Goal: Task Accomplishment & Management: Complete application form

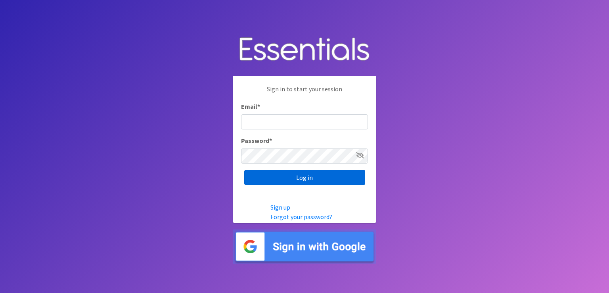
type input "[EMAIL_ADDRESS][DOMAIN_NAME]"
click at [299, 175] on input "Log in" at bounding box center [304, 177] width 121 height 15
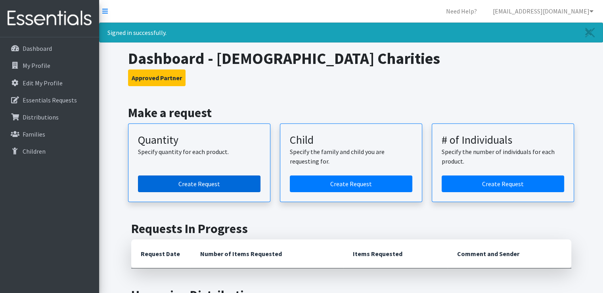
click at [199, 176] on link "Create Request" at bounding box center [199, 183] width 123 height 17
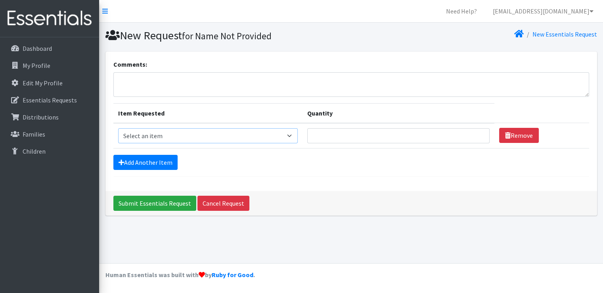
click at [209, 139] on select "Select an item Child (Newborn) Child (Size 1) Child (Size 2) Child (Size 3) Chi…" at bounding box center [208, 135] width 180 height 15
click at [335, 180] on div "Comments: Item Requested Quantity Item Requested Select an item Child (Newborn)…" at bounding box center [351, 121] width 492 height 139
